Goal: Task Accomplishment & Management: Use online tool/utility

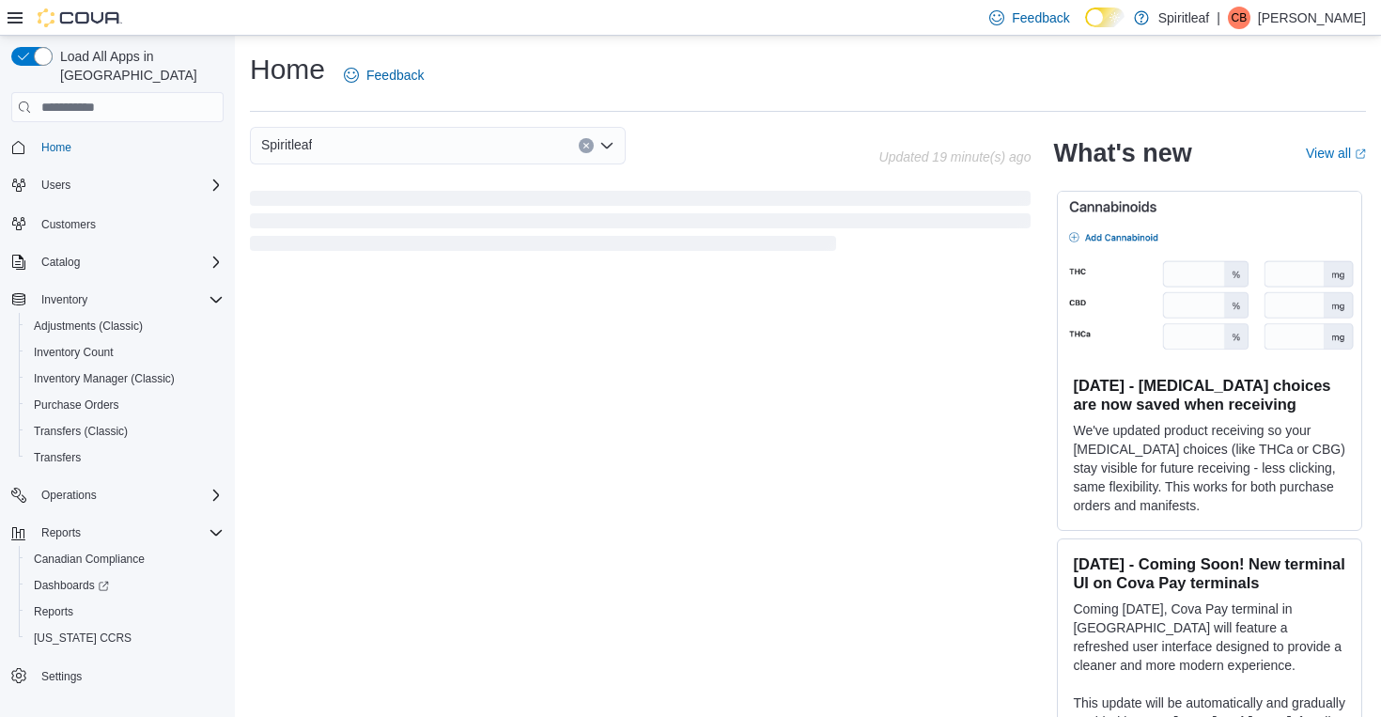
scroll to position [22, 0]
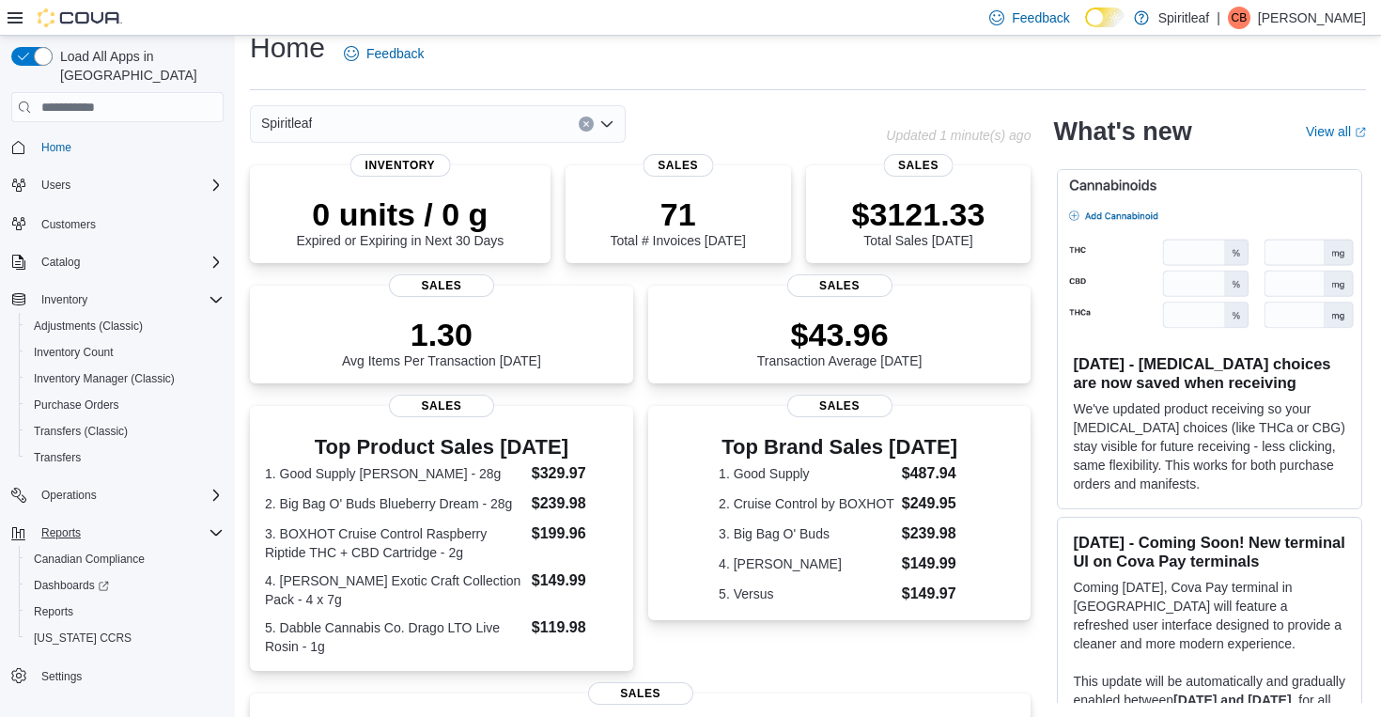
click at [62, 525] on span "Reports" at bounding box center [60, 532] width 39 height 15
click at [49, 604] on span "Reports" at bounding box center [53, 611] width 39 height 15
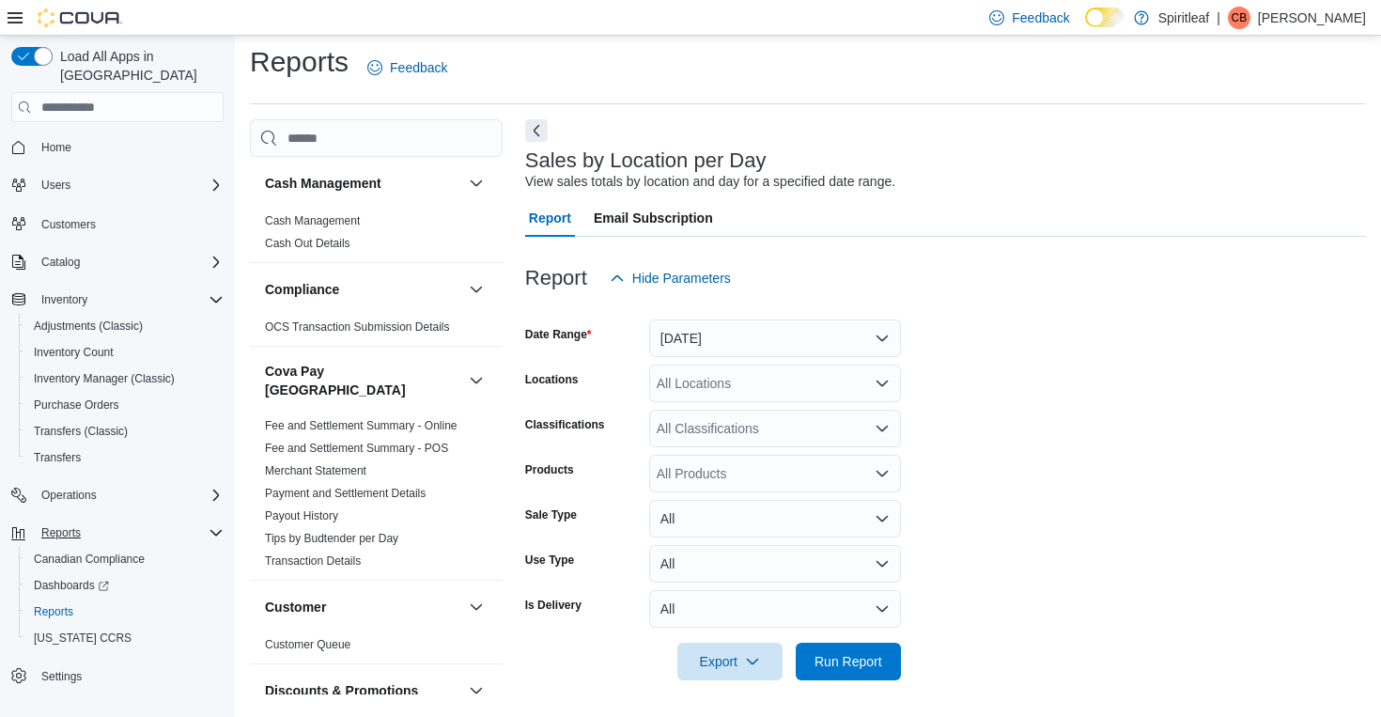
click at [765, 340] on button "[DATE]" at bounding box center [775, 338] width 252 height 38
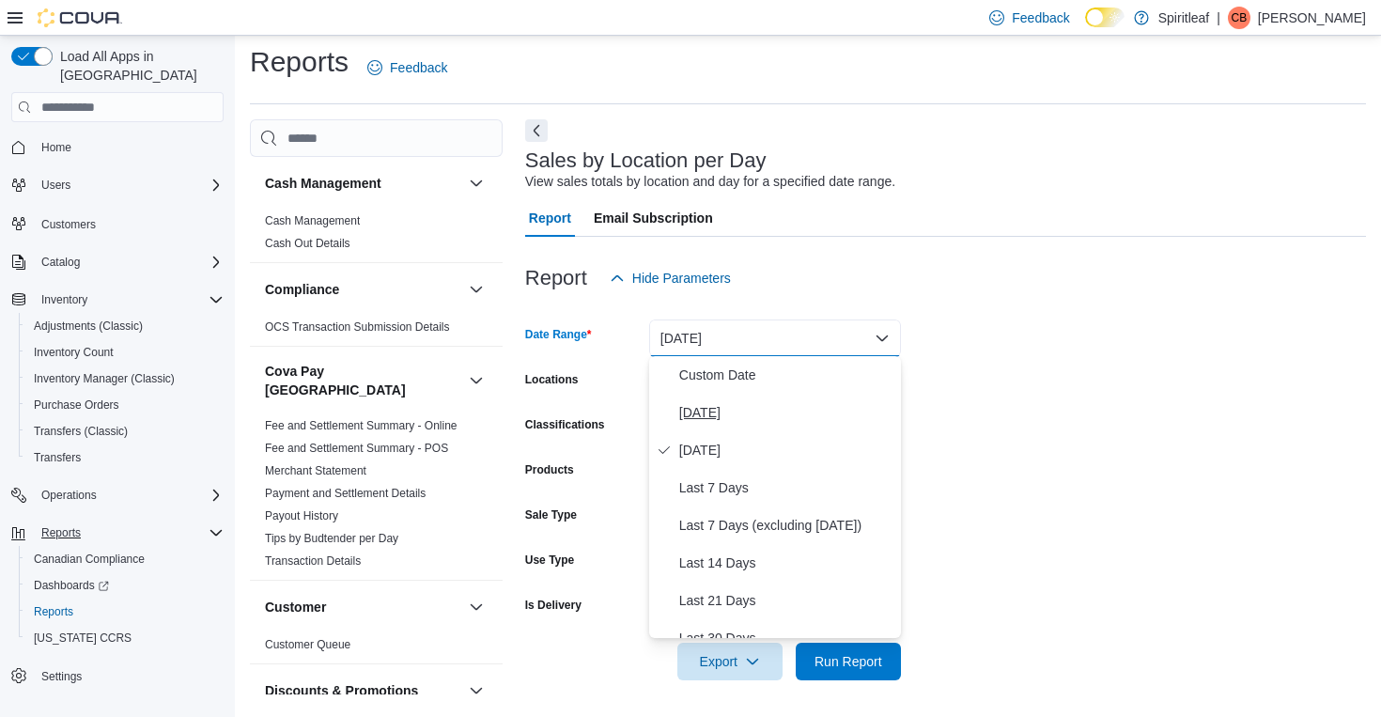
click at [691, 415] on span "[DATE]" at bounding box center [786, 412] width 214 height 23
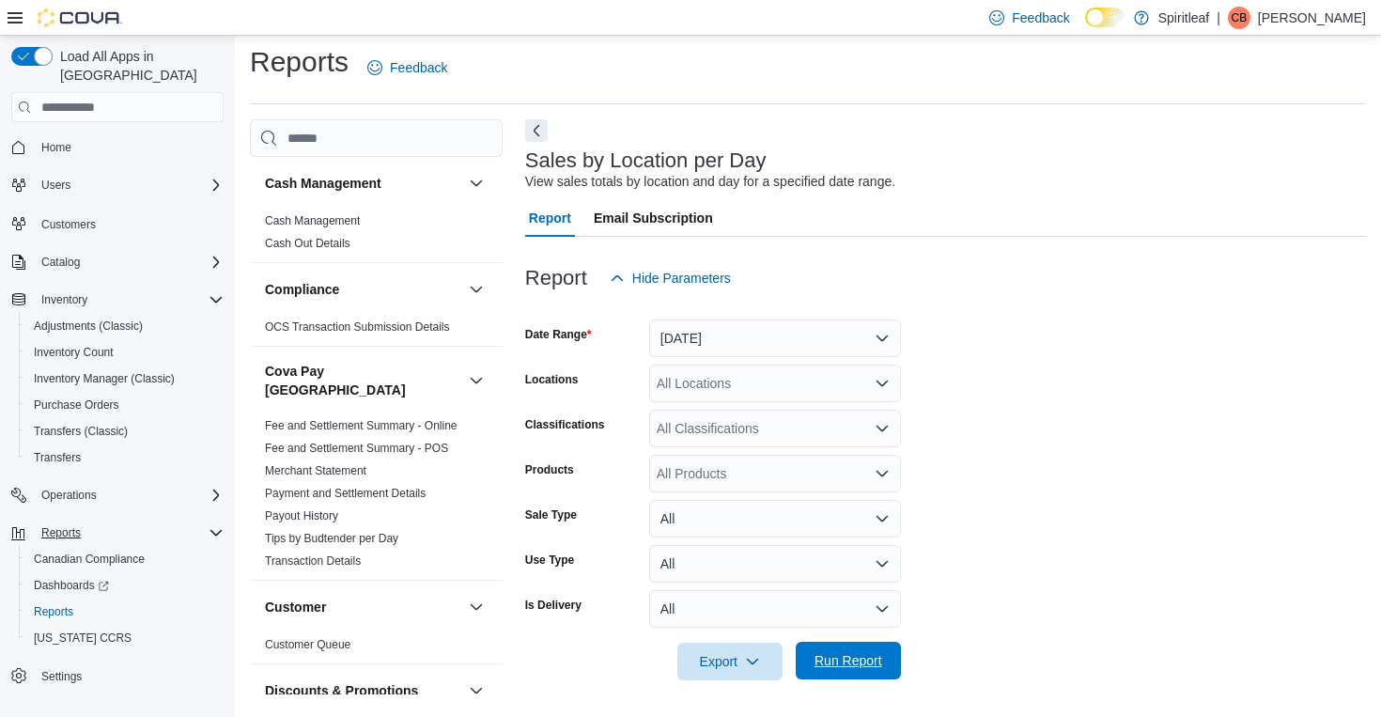
click at [875, 658] on span "Run Report" at bounding box center [848, 660] width 68 height 19
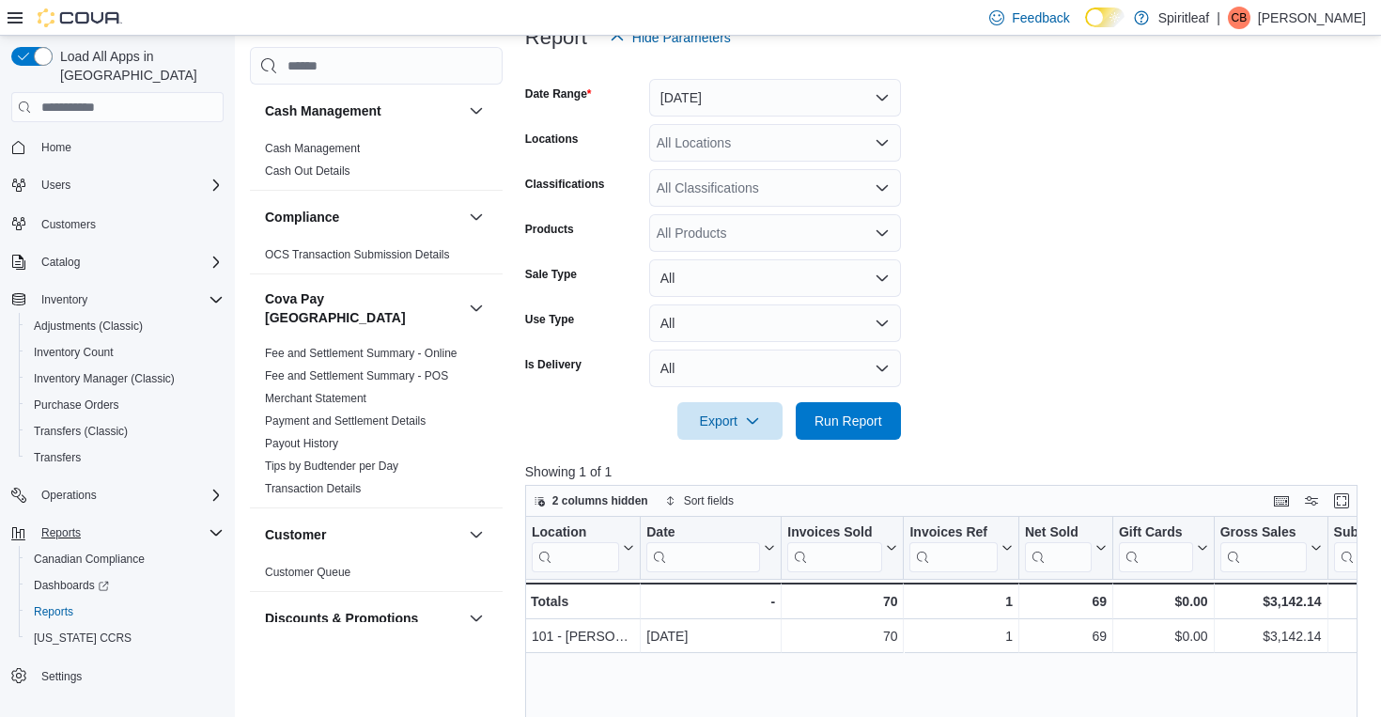
scroll to position [292, 0]
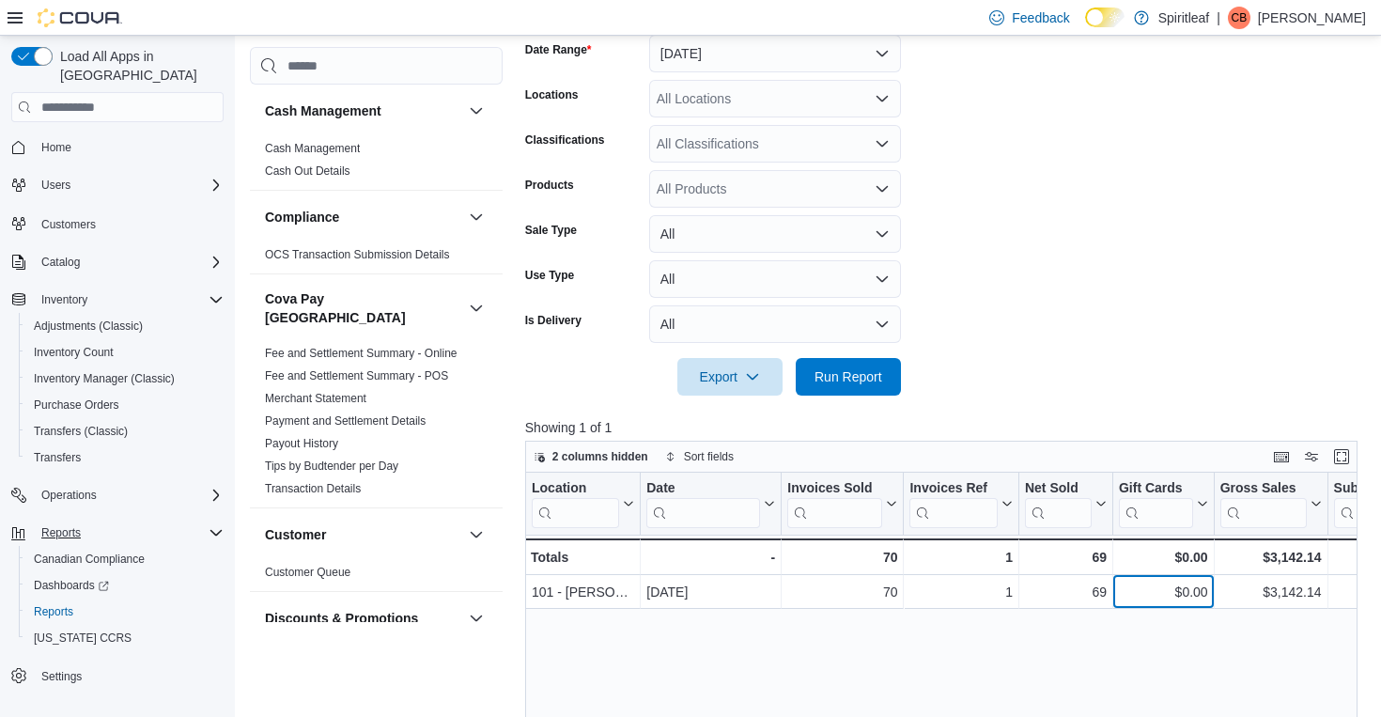
click at [1113, 598] on div "$0.00 - Gift Card Sales, column 6, row 1" at bounding box center [1163, 592] width 101 height 34
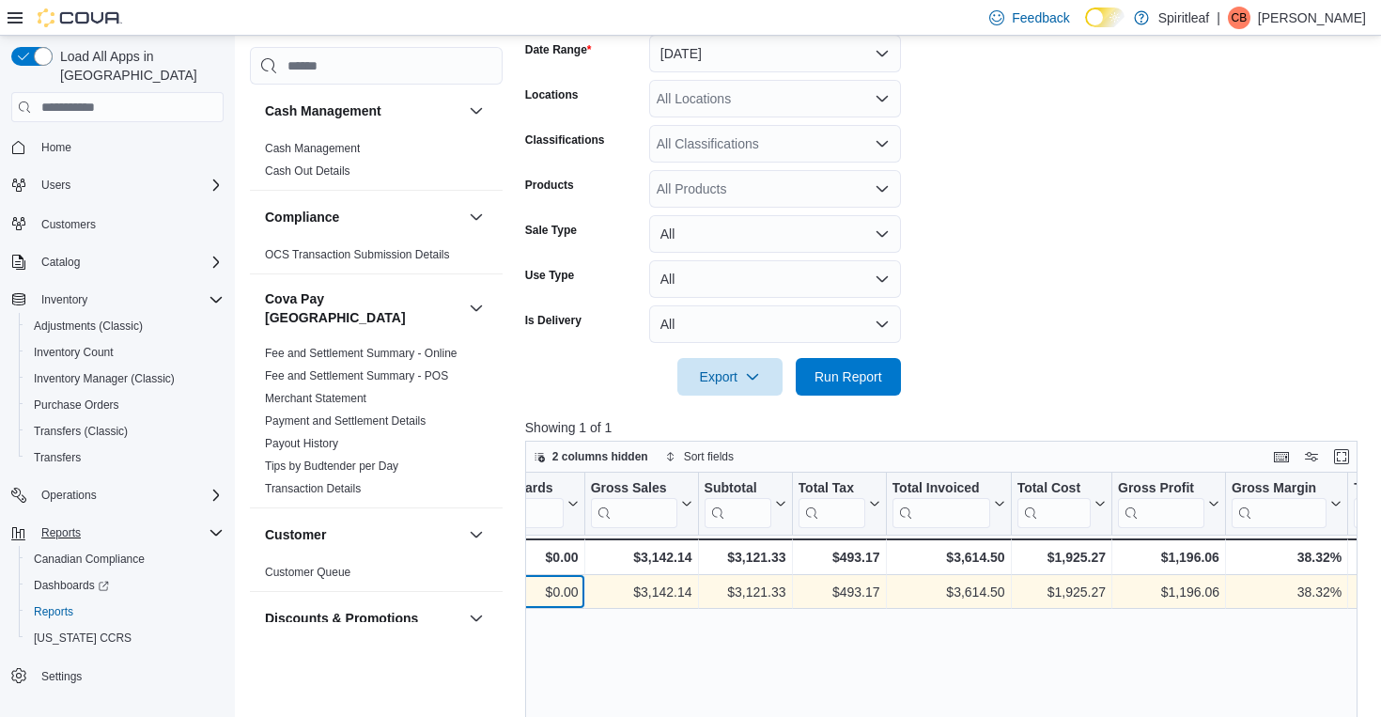
scroll to position [0, 631]
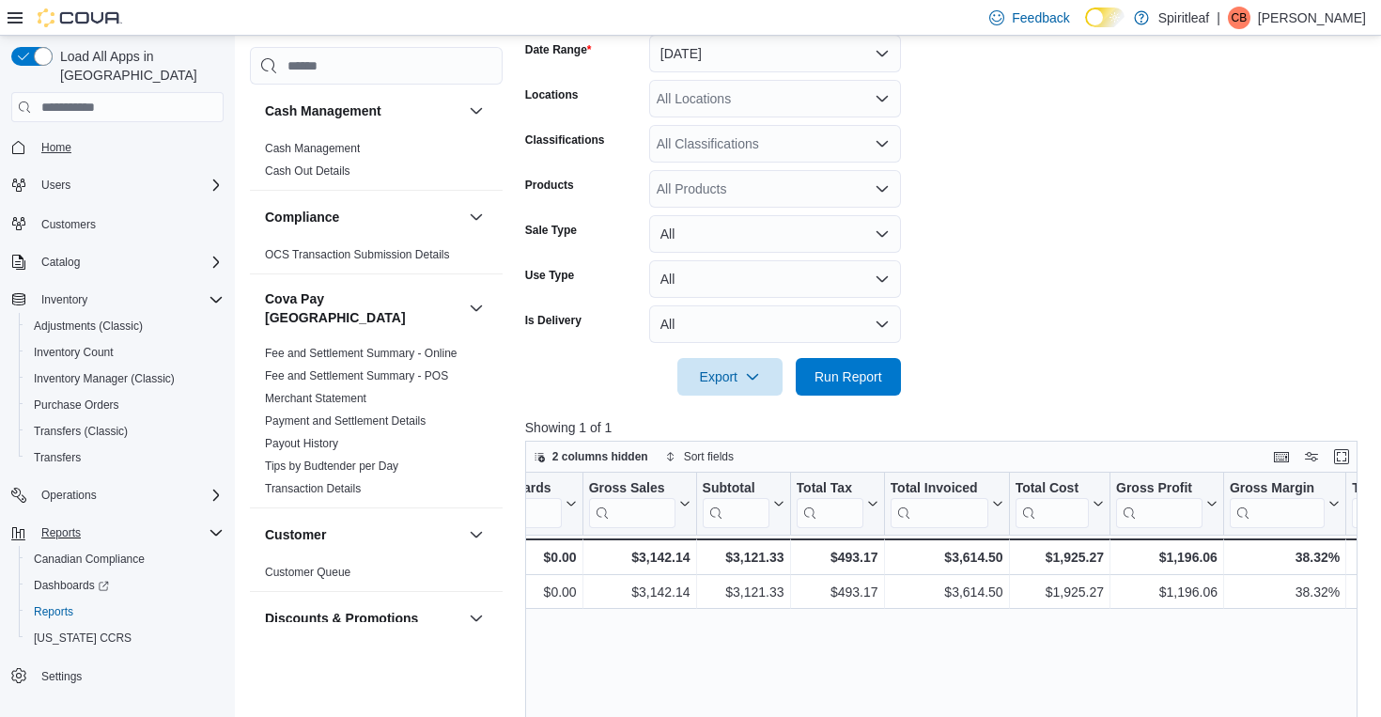
click at [63, 140] on span "Home" at bounding box center [56, 147] width 30 height 15
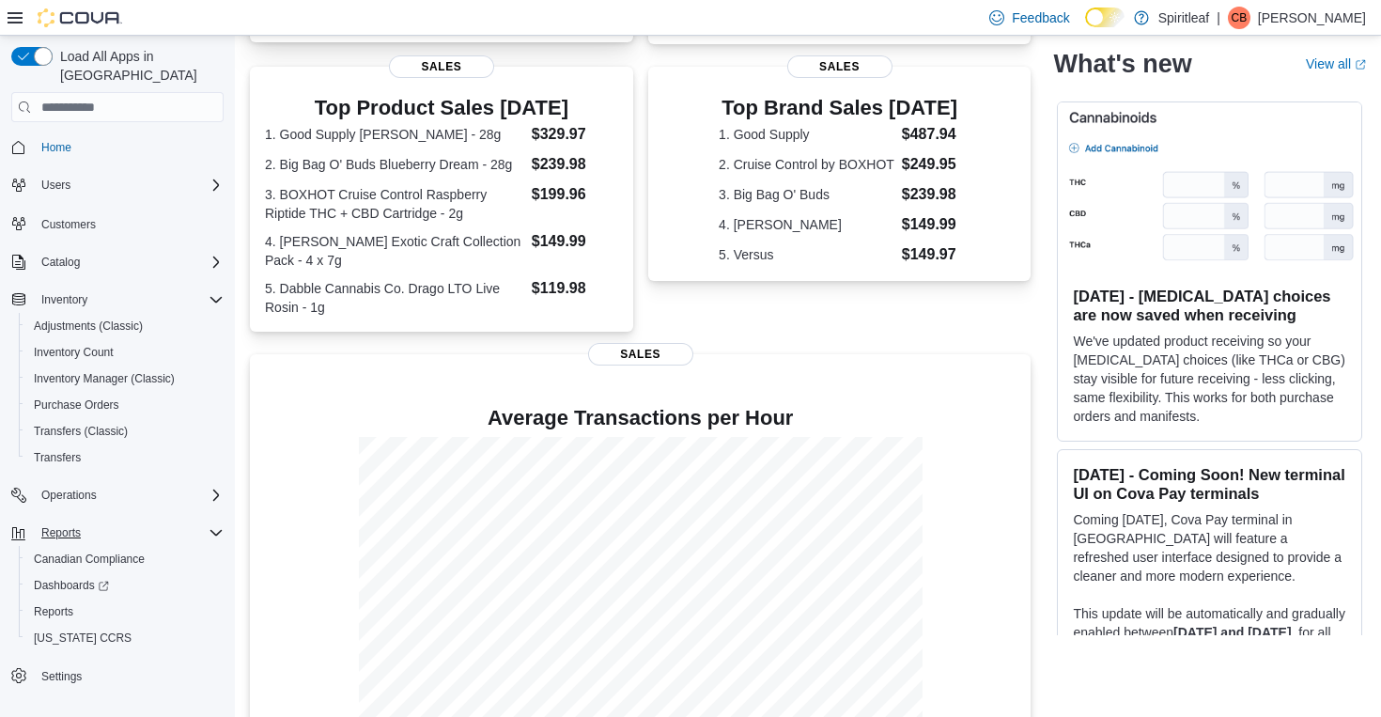
scroll to position [390, 0]
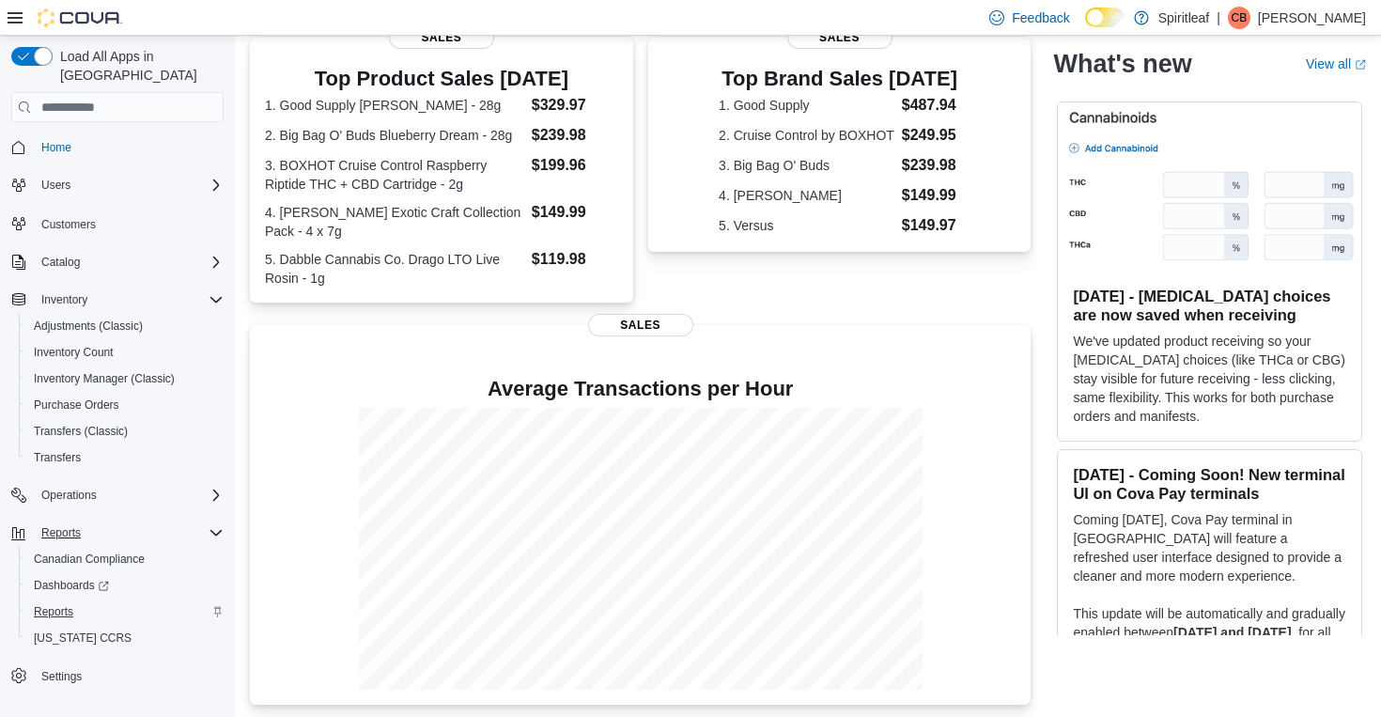
click at [56, 604] on span "Reports" at bounding box center [53, 611] width 39 height 15
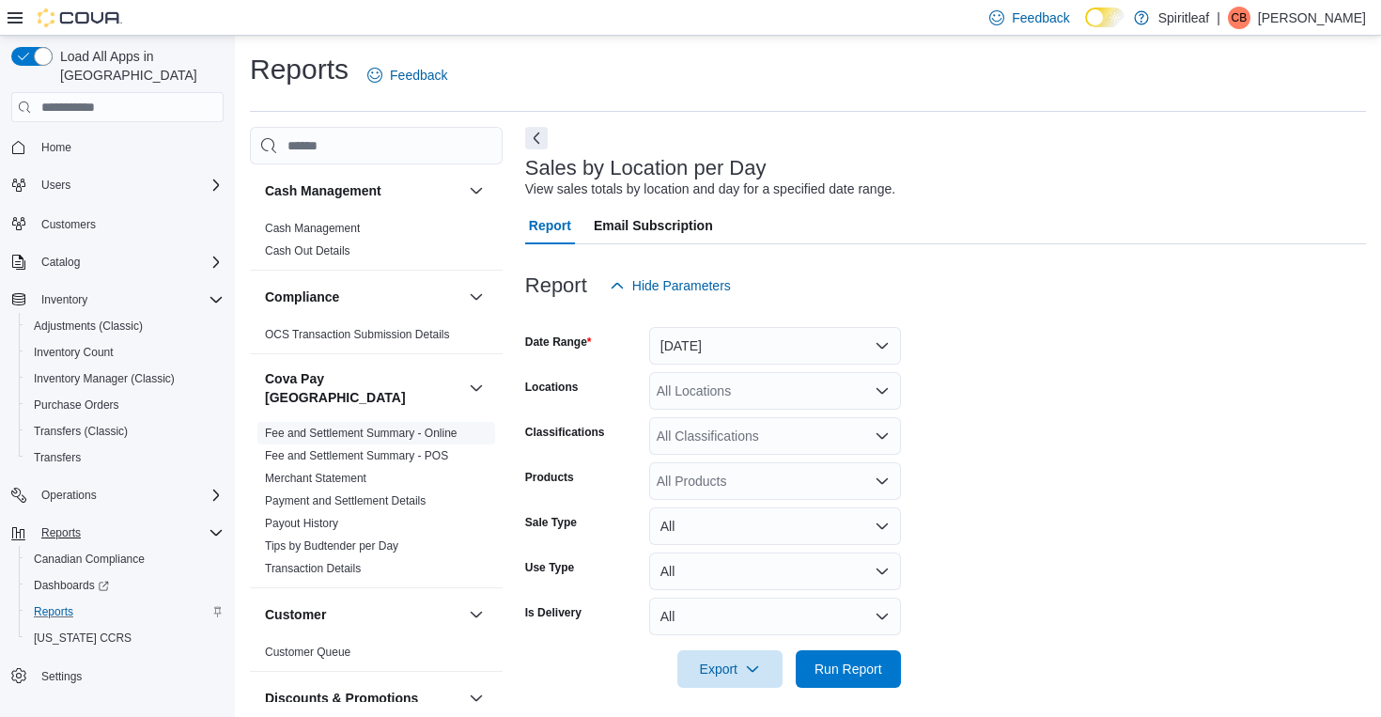
scroll to position [8, 0]
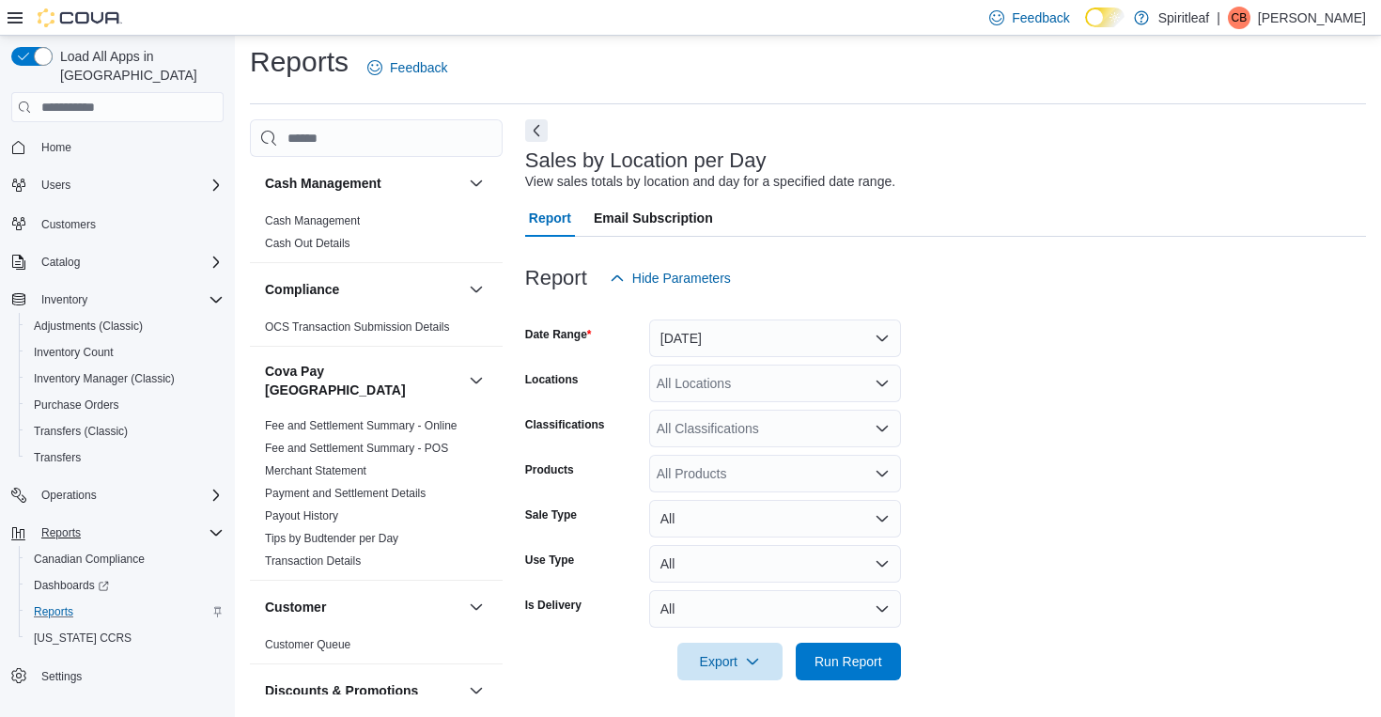
click at [715, 343] on button "[DATE]" at bounding box center [775, 338] width 252 height 38
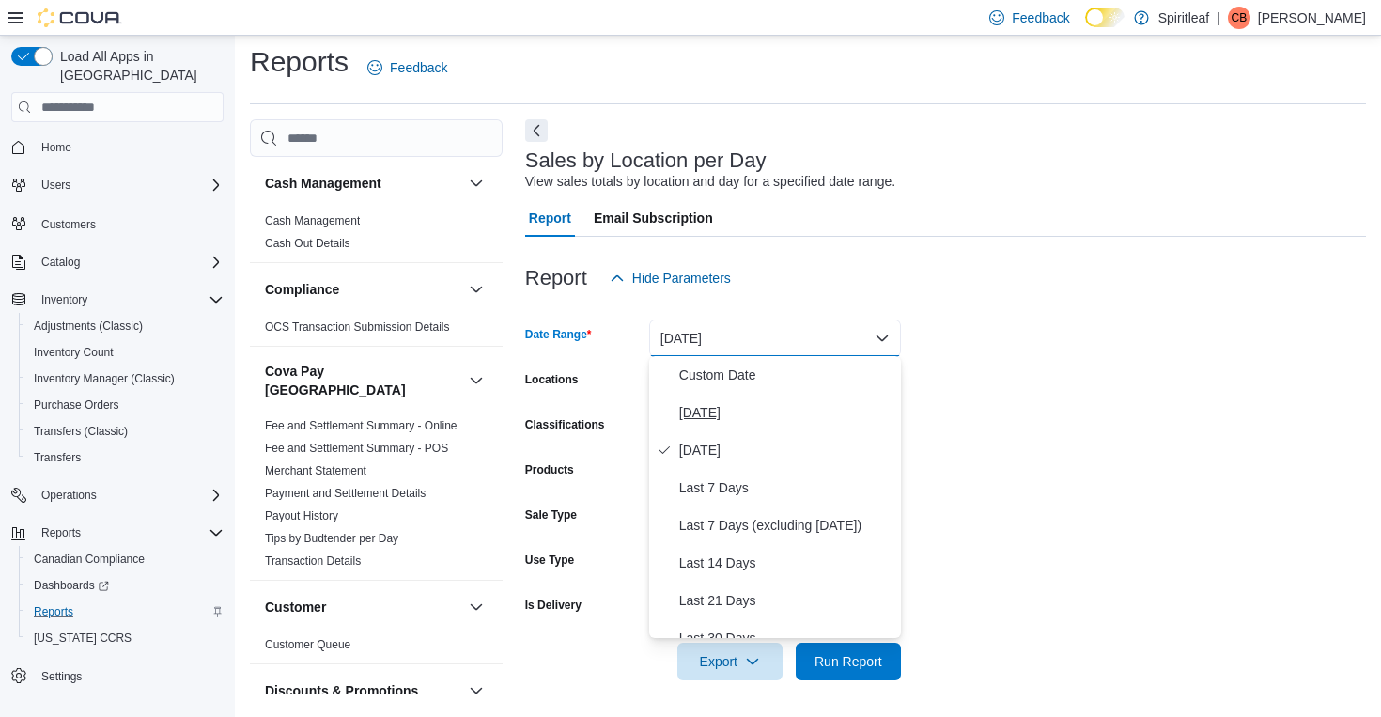
click at [697, 412] on span "[DATE]" at bounding box center [786, 412] width 214 height 23
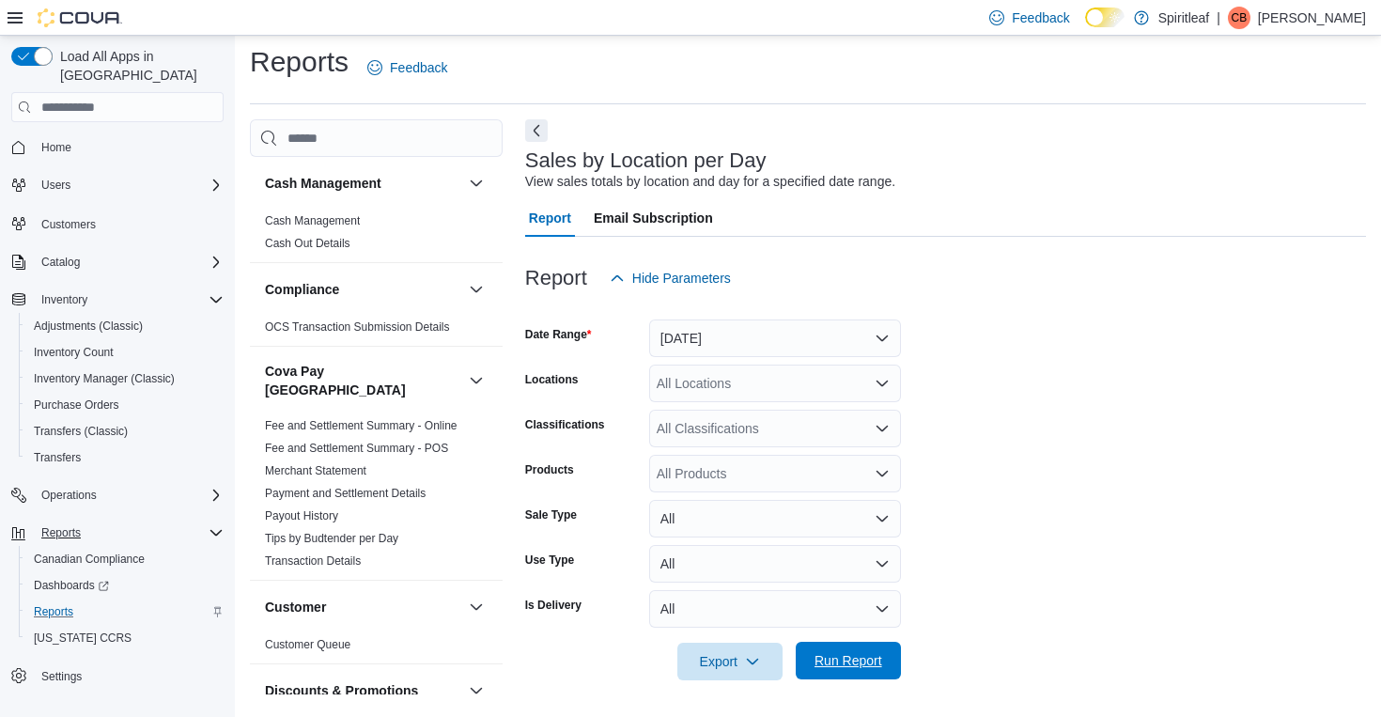
click at [830, 667] on span "Run Report" at bounding box center [848, 660] width 68 height 19
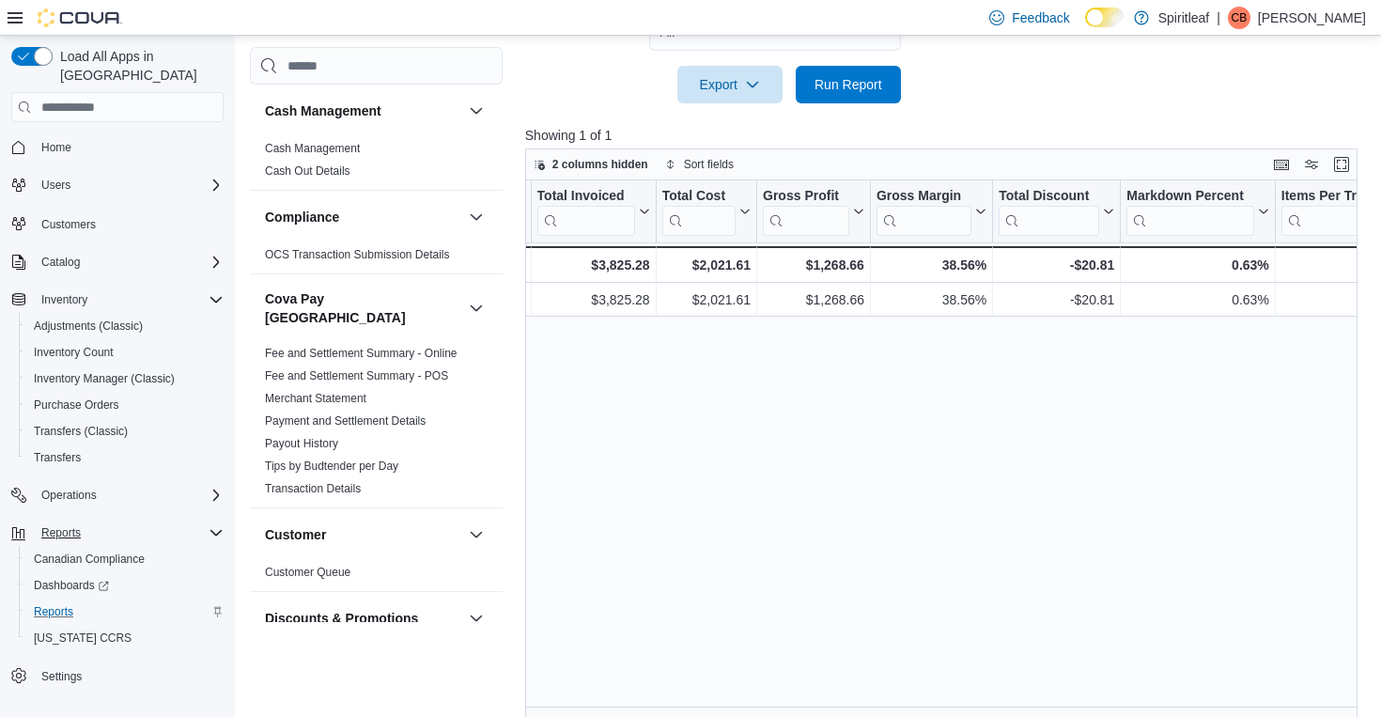
scroll to position [0, 983]
